Goal: Transaction & Acquisition: Purchase product/service

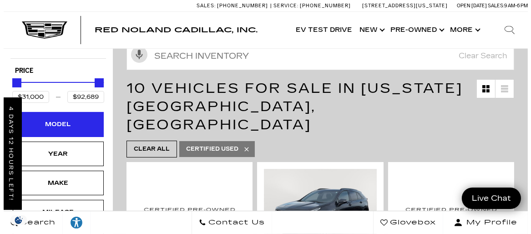
scroll to position [136, 0]
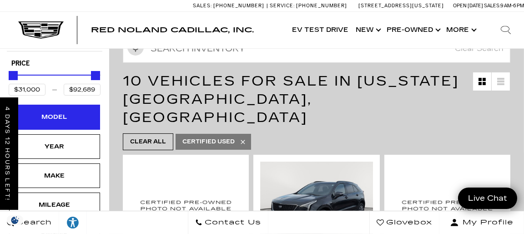
click at [61, 115] on div "Model" at bounding box center [54, 117] width 45 height 10
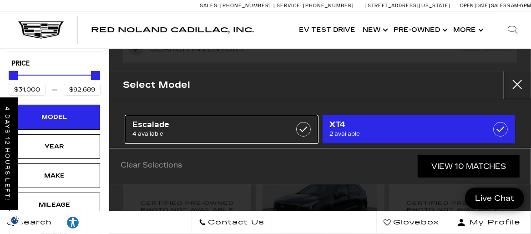
drag, startPoint x: 298, startPoint y: 130, endPoint x: 377, endPoint y: 135, distance: 79.3
click at [298, 130] on label at bounding box center [303, 129] width 15 height 15
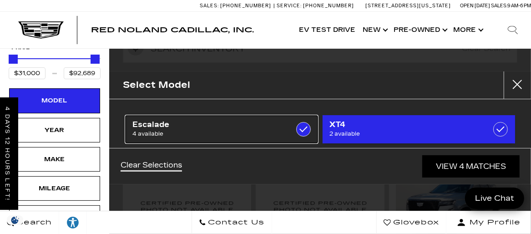
type input "$78,000"
checkbox input "true"
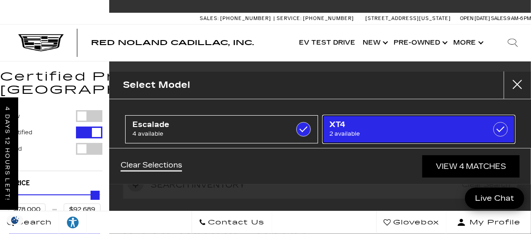
click at [485, 130] on link "XT4 2 available" at bounding box center [418, 129] width 193 height 28
type input "$31,000"
checkbox input "true"
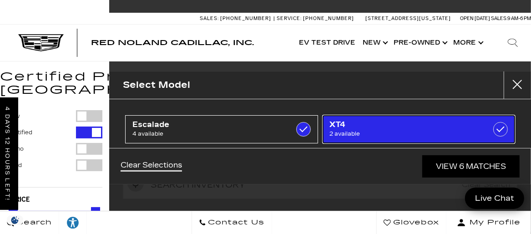
click at [406, 129] on span "2 available" at bounding box center [405, 133] width 151 height 9
type input "$78,000"
checkbox input "false"
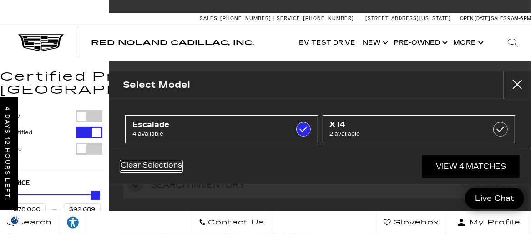
click at [156, 165] on link "Clear Selections" at bounding box center [150, 165] width 61 height 11
type input "$31,000"
checkbox input "false"
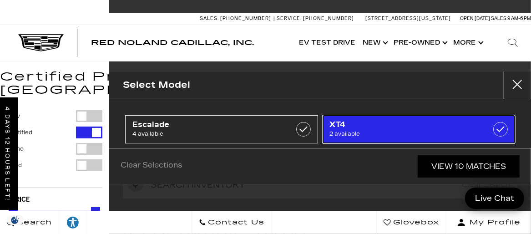
click at [383, 126] on span "XT4" at bounding box center [405, 124] width 151 height 9
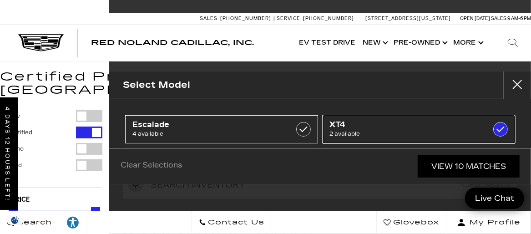
type input "$35,189"
checkbox input "true"
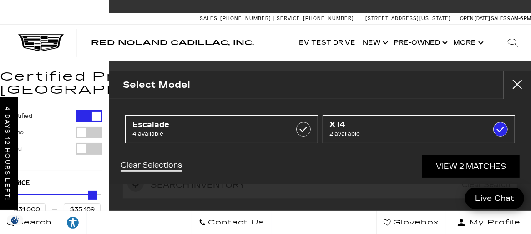
click at [48, 137] on button "Demo" at bounding box center [54, 132] width 95 height 12
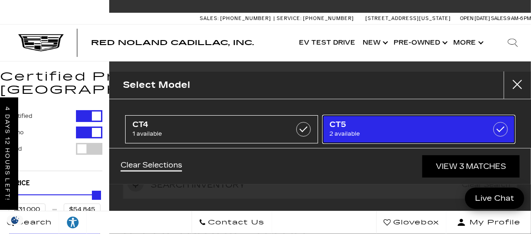
drag, startPoint x: 405, startPoint y: 128, endPoint x: 400, endPoint y: 128, distance: 5.0
click at [405, 128] on span "CT5" at bounding box center [405, 124] width 151 height 9
type input "$59,774"
checkbox input "true"
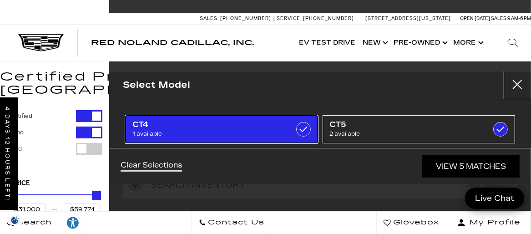
click at [252, 126] on span "CT4" at bounding box center [207, 124] width 151 height 9
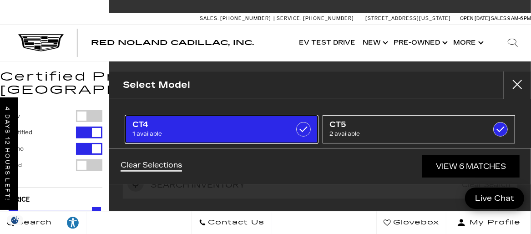
checkbox input "true"
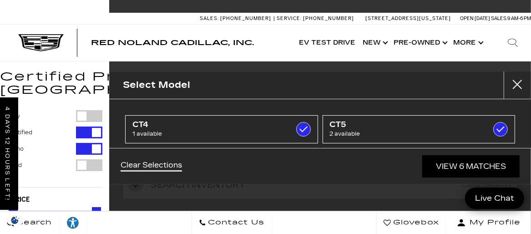
click at [93, 163] on div "Filter by Vehicle Type" at bounding box center [89, 165] width 26 height 12
type input "$18,189"
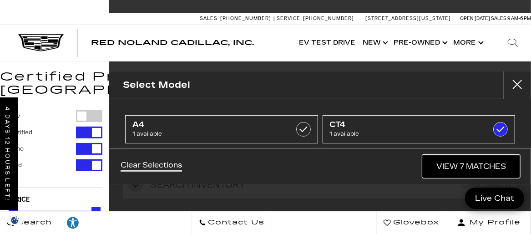
click at [463, 162] on link "View 7 Matches" at bounding box center [470, 166] width 97 height 22
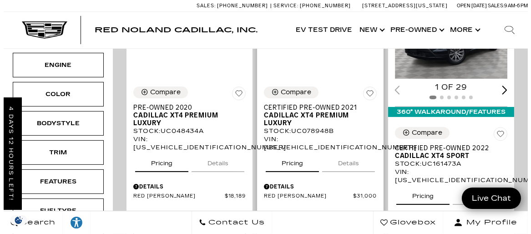
scroll to position [318, 0]
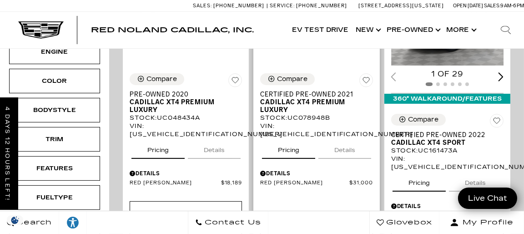
click at [278, 169] on div "Details" at bounding box center [316, 173] width 112 height 8
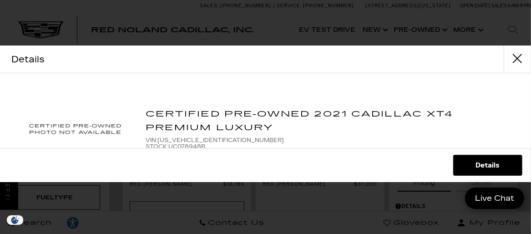
click at [488, 167] on link "Details" at bounding box center [487, 165] width 68 height 20
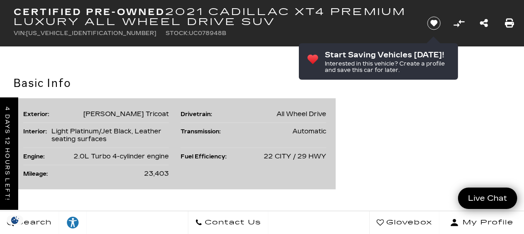
scroll to position [542, 0]
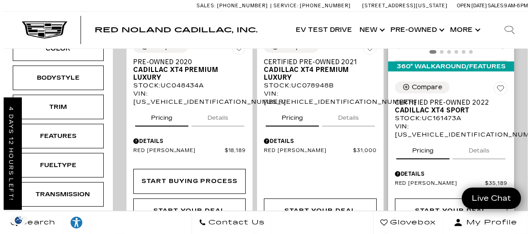
scroll to position [363, 0]
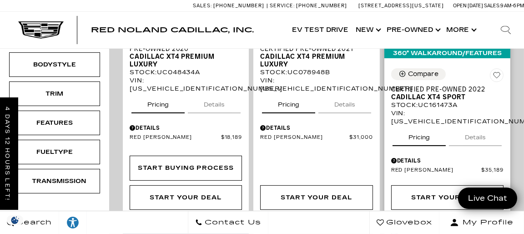
click at [412, 156] on div "Details" at bounding box center [447, 160] width 112 height 8
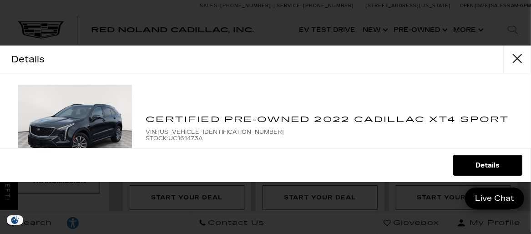
click at [487, 164] on link "Details" at bounding box center [487, 165] width 68 height 20
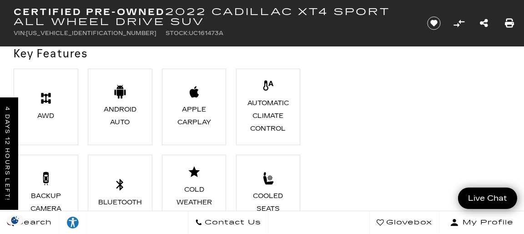
scroll to position [727, 0]
